Goal: Task Accomplishment & Management: Use online tool/utility

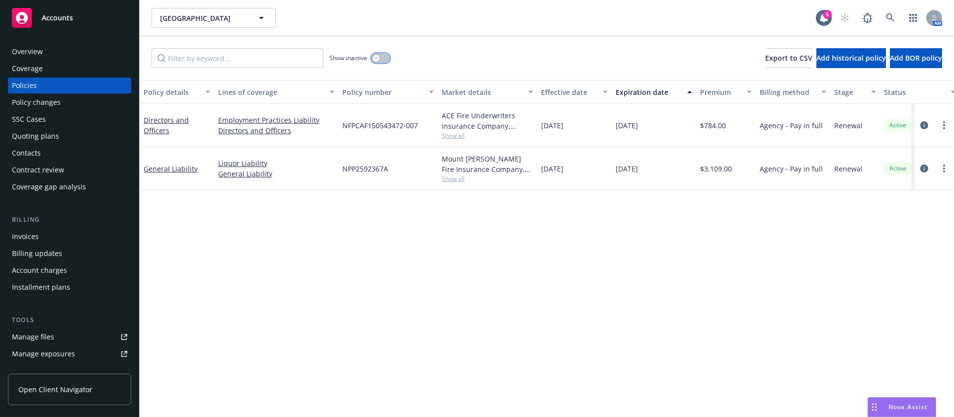
click at [381, 56] on button "button" at bounding box center [380, 58] width 19 height 10
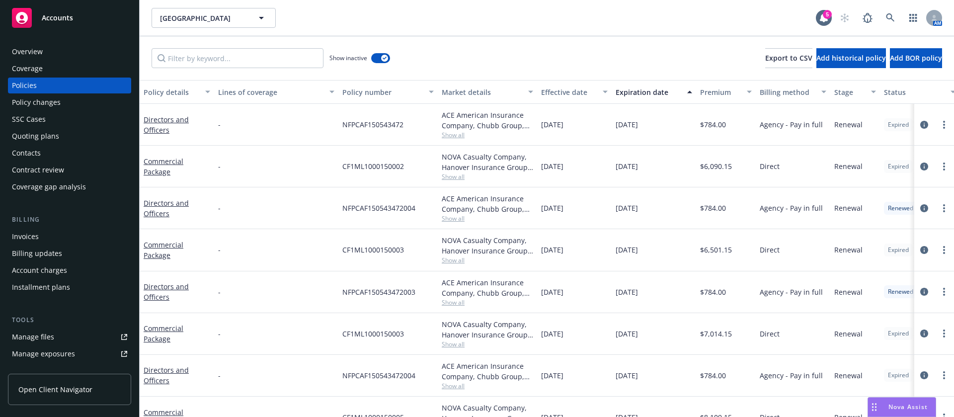
click at [644, 97] on button "Expiration date" at bounding box center [654, 92] width 84 height 24
click at [651, 88] on div "Expiration date" at bounding box center [649, 92] width 66 height 10
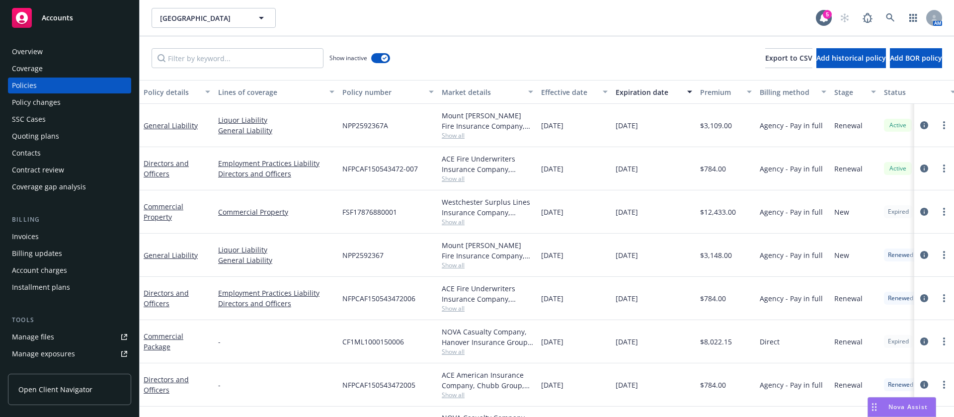
click at [444, 222] on span "Show all" at bounding box center [487, 222] width 91 height 8
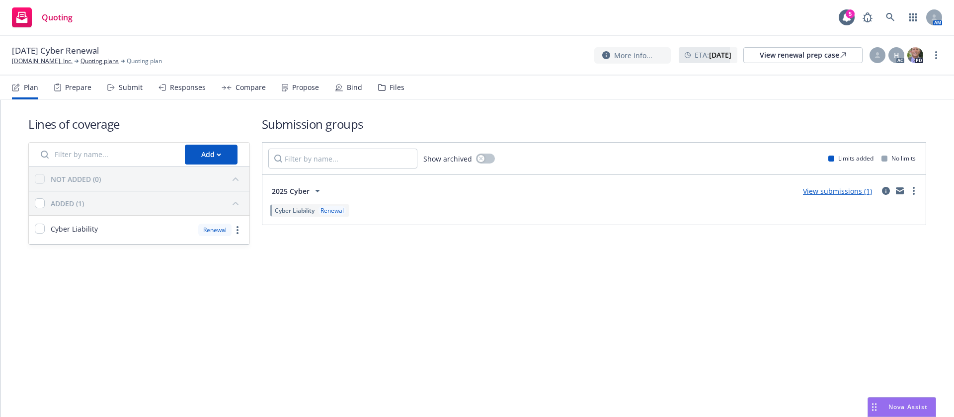
click at [300, 93] on div "Propose" at bounding box center [300, 88] width 37 height 24
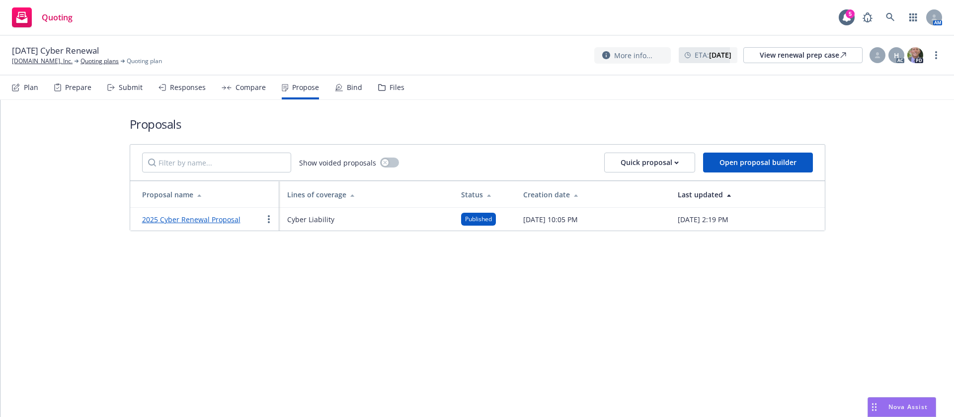
click at [234, 224] on link "2025 Cyber Renewal Proposal" at bounding box center [191, 219] width 98 height 9
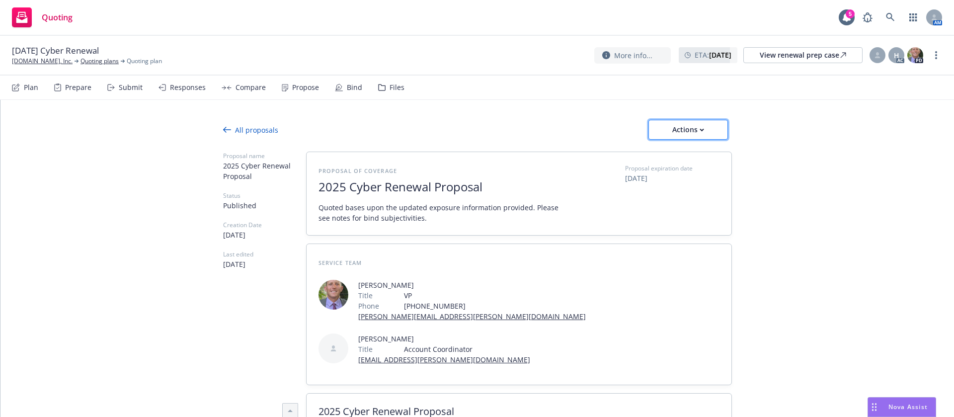
click at [689, 133] on div "Actions" at bounding box center [688, 129] width 47 height 19
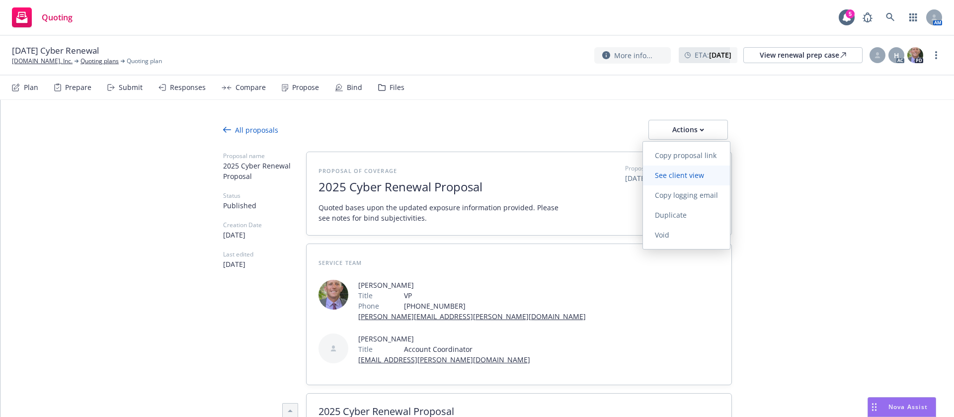
click at [697, 176] on span "See client view" at bounding box center [679, 174] width 73 height 9
type textarea "x"
